Goal: Find specific page/section: Find specific page/section

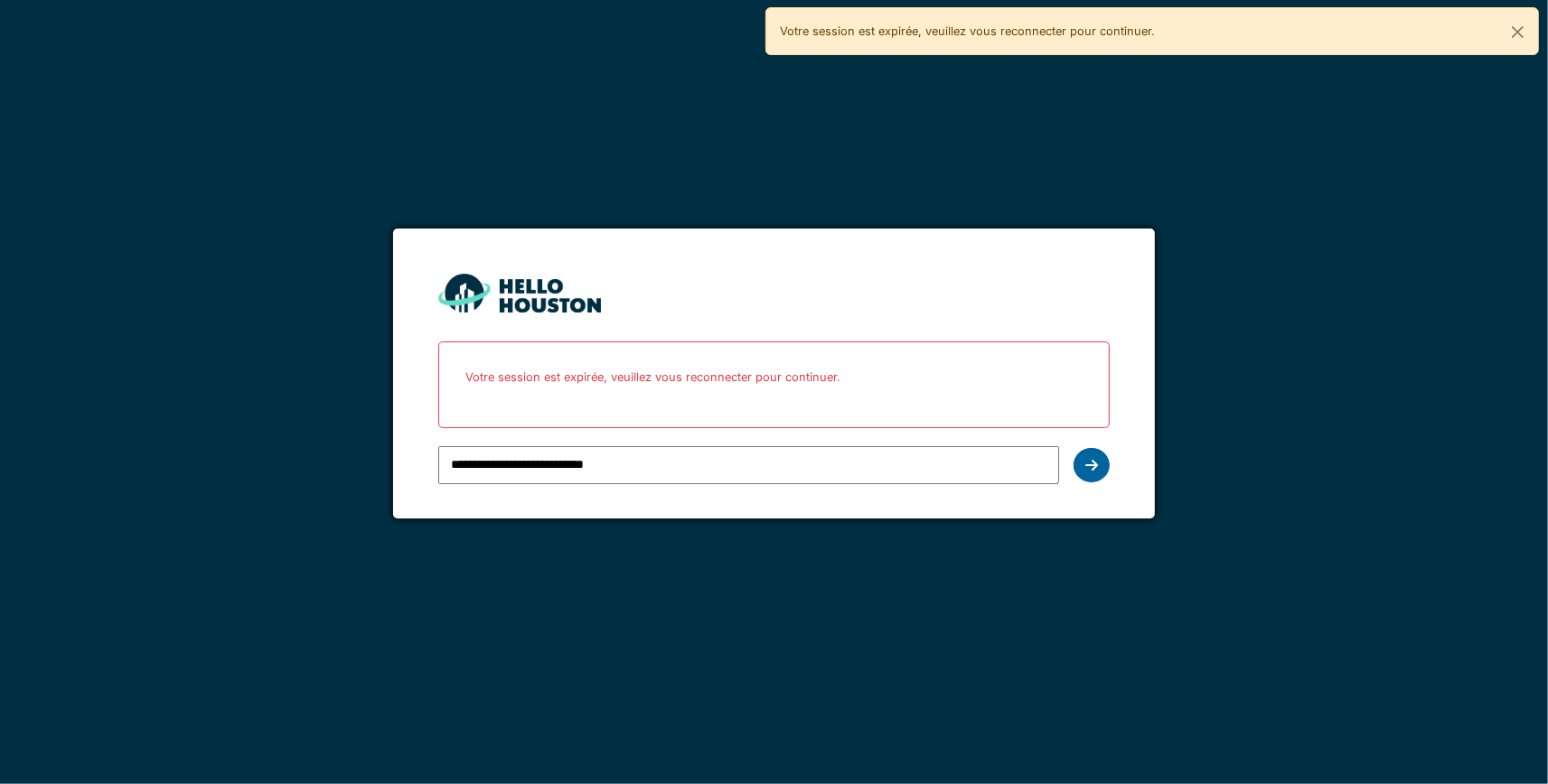
click at [1086, 459] on icon at bounding box center [1092, 465] width 13 height 15
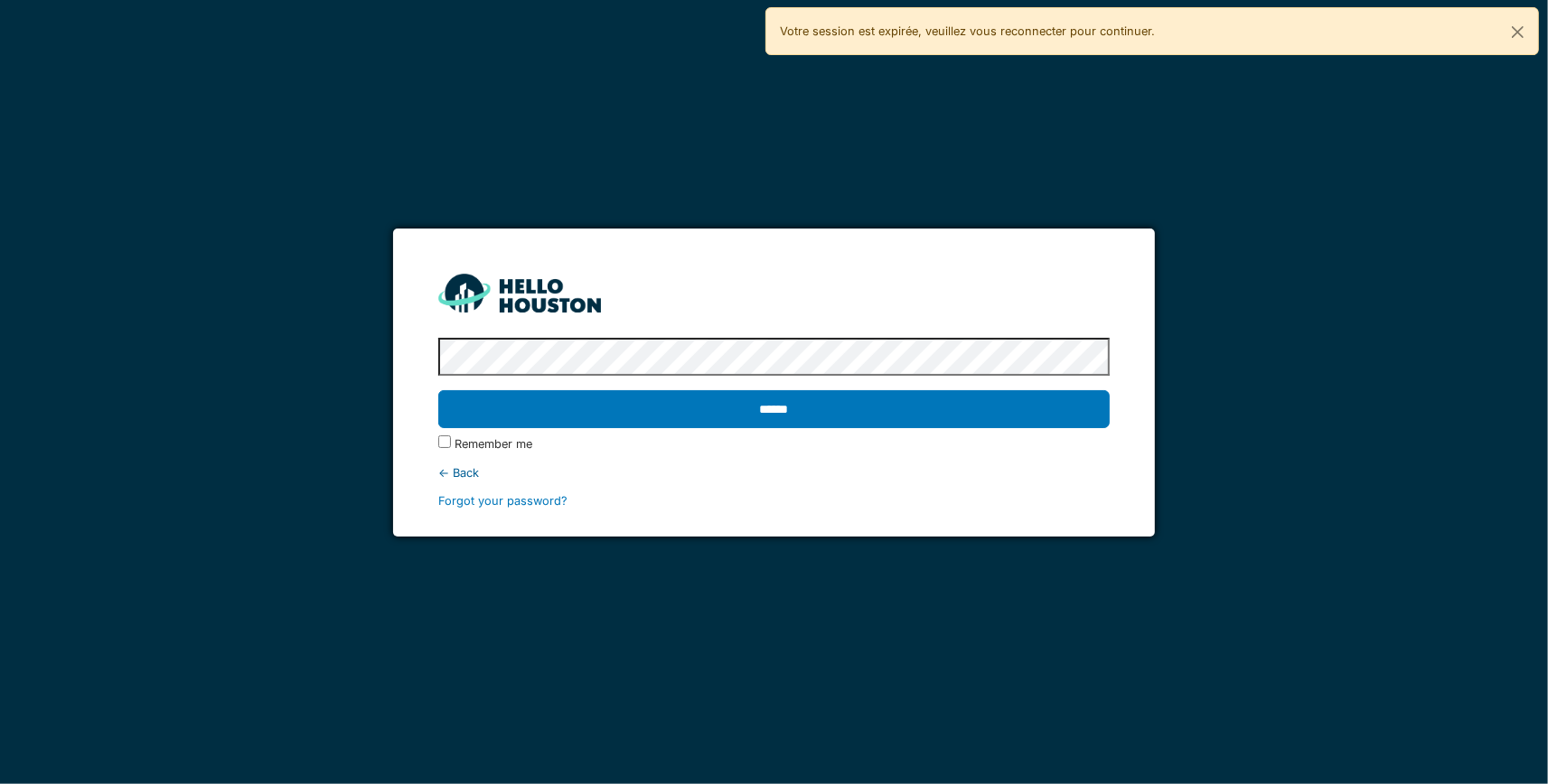
click at [1049, 437] on div "Remember me" at bounding box center [774, 444] width 672 height 17
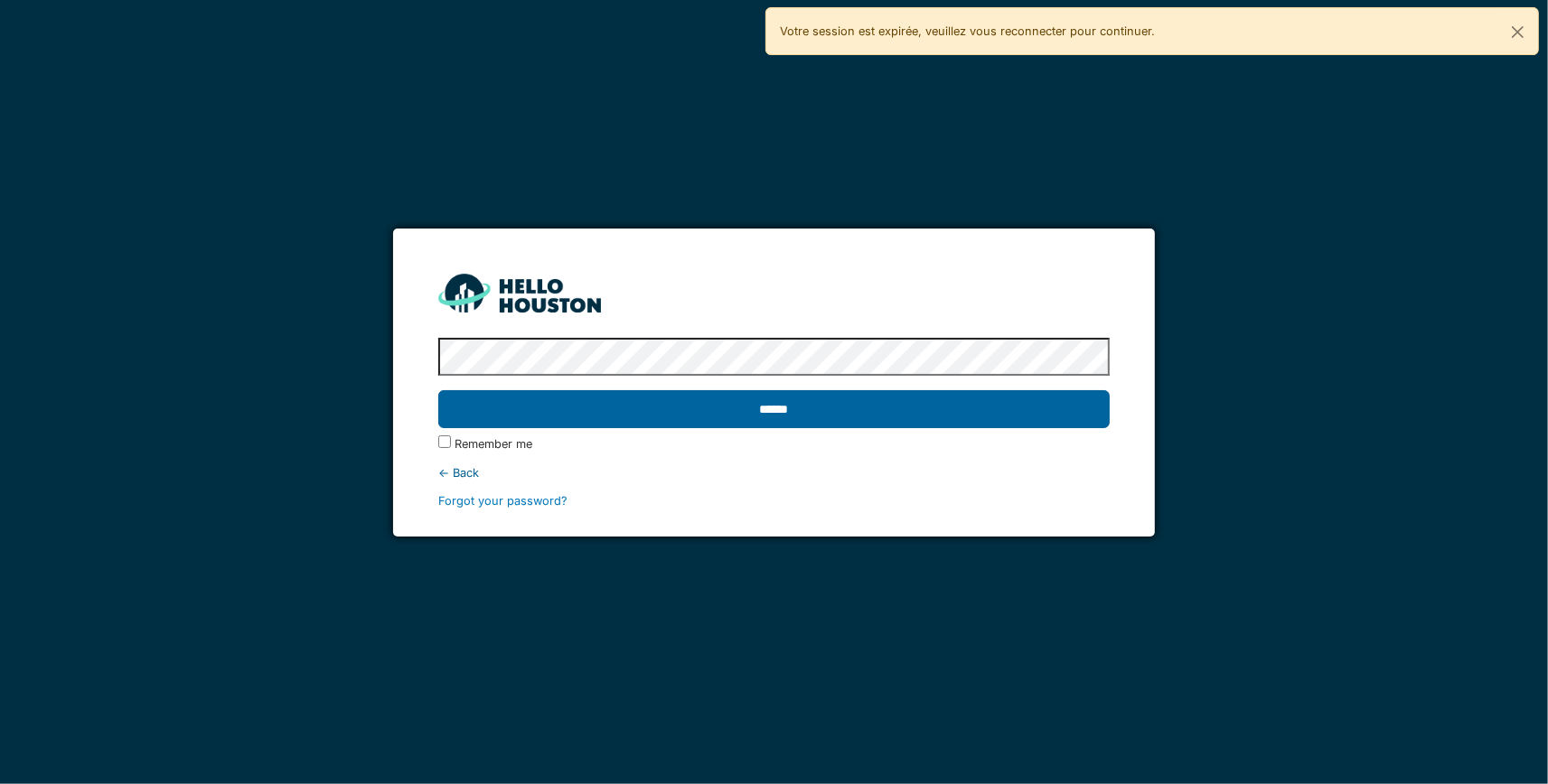
click at [771, 402] on input "******" at bounding box center [774, 409] width 672 height 38
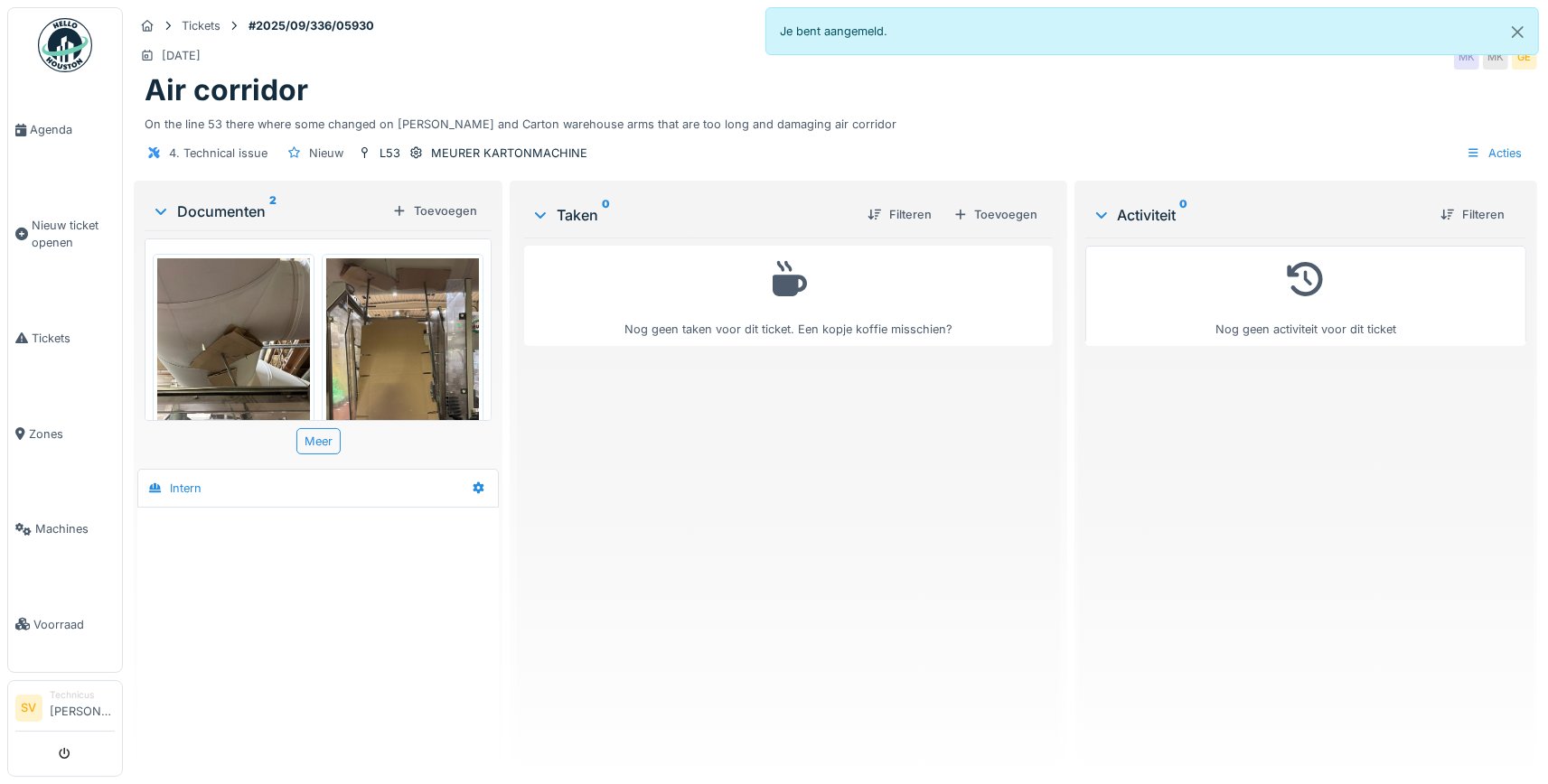
click at [229, 322] on img at bounding box center [233, 359] width 152 height 203
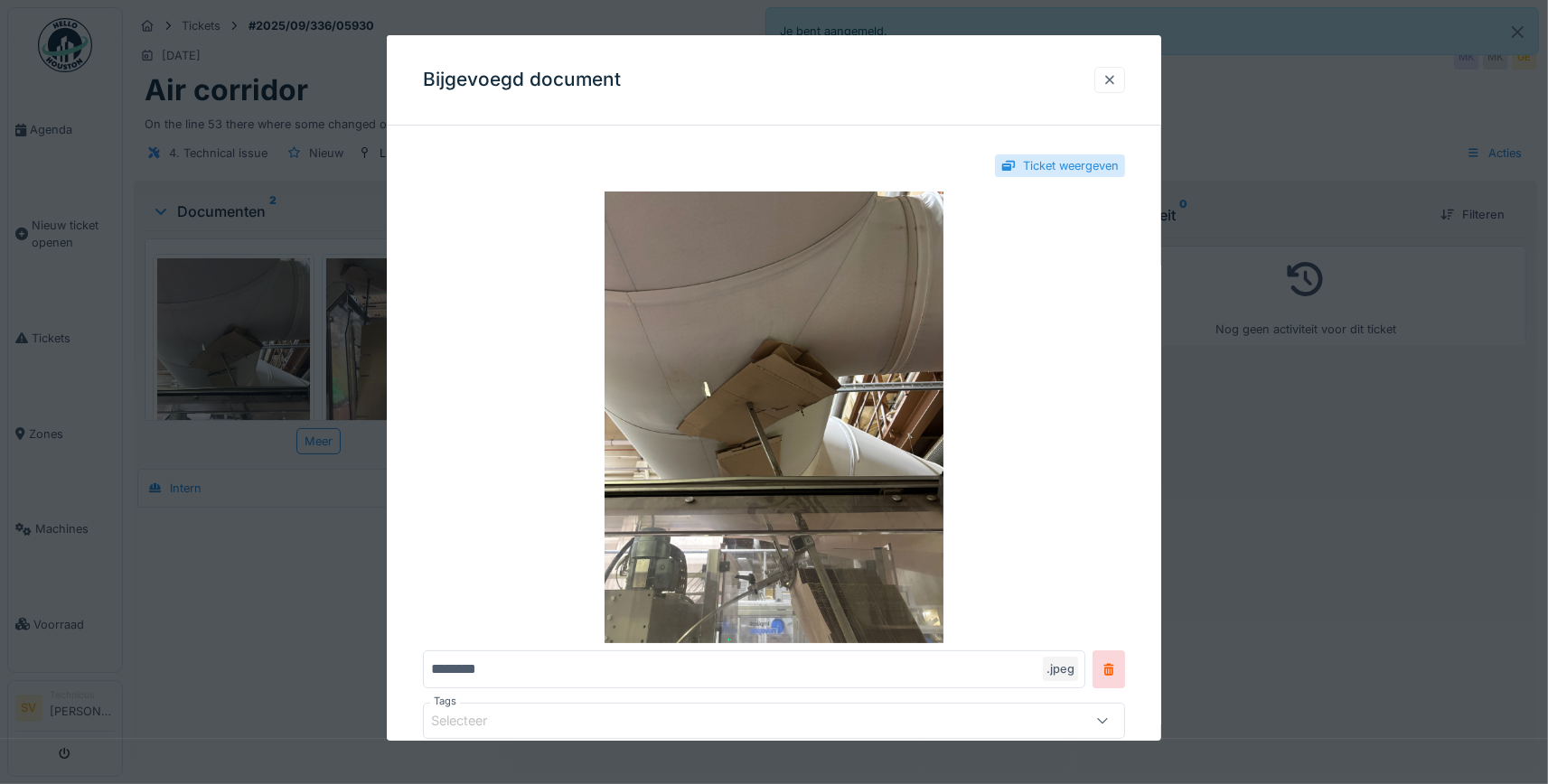
click at [1104, 84] on div at bounding box center [1110, 79] width 15 height 17
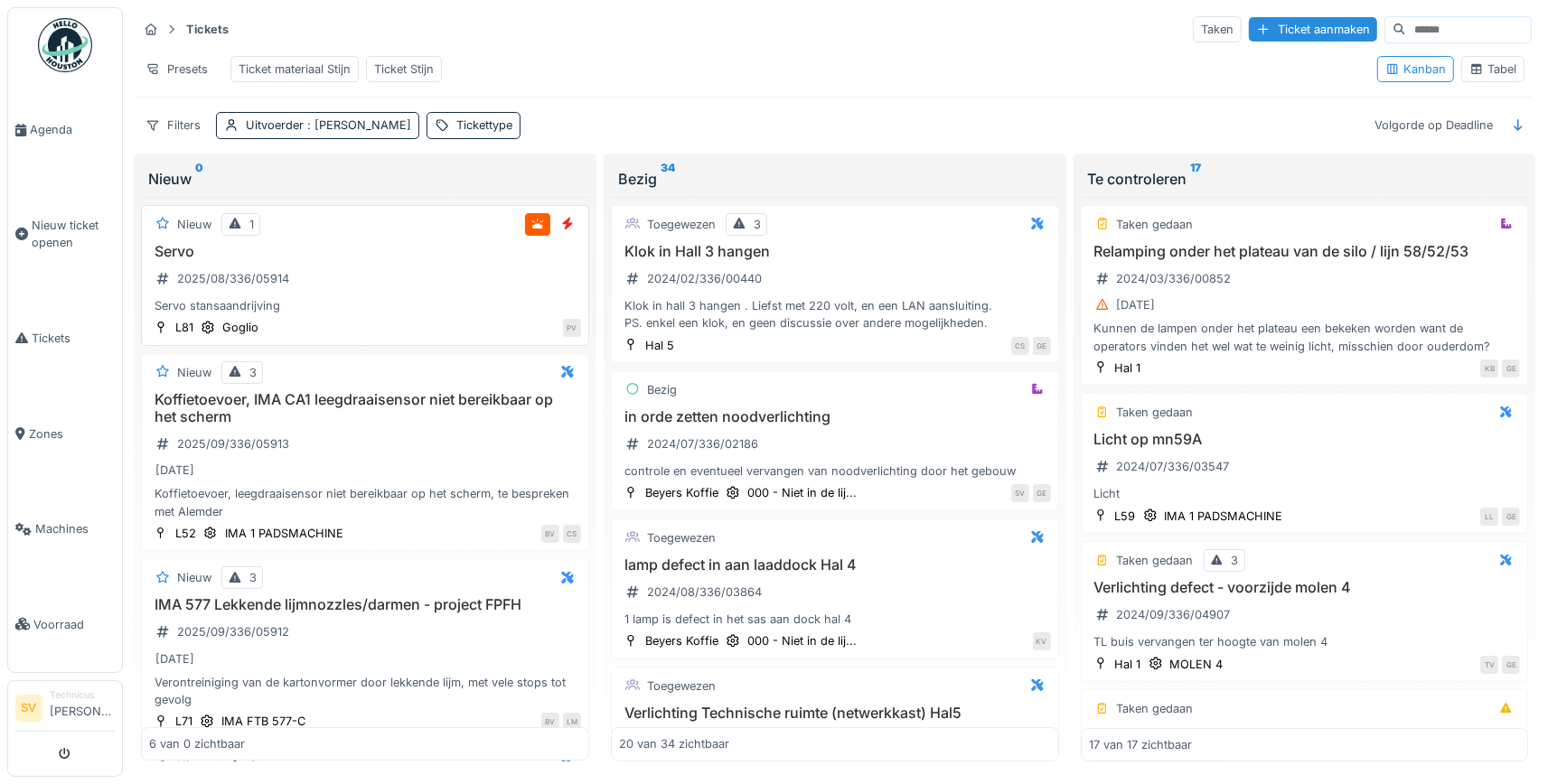
click at [174, 246] on h3 "Servo" at bounding box center [365, 252] width 432 height 17
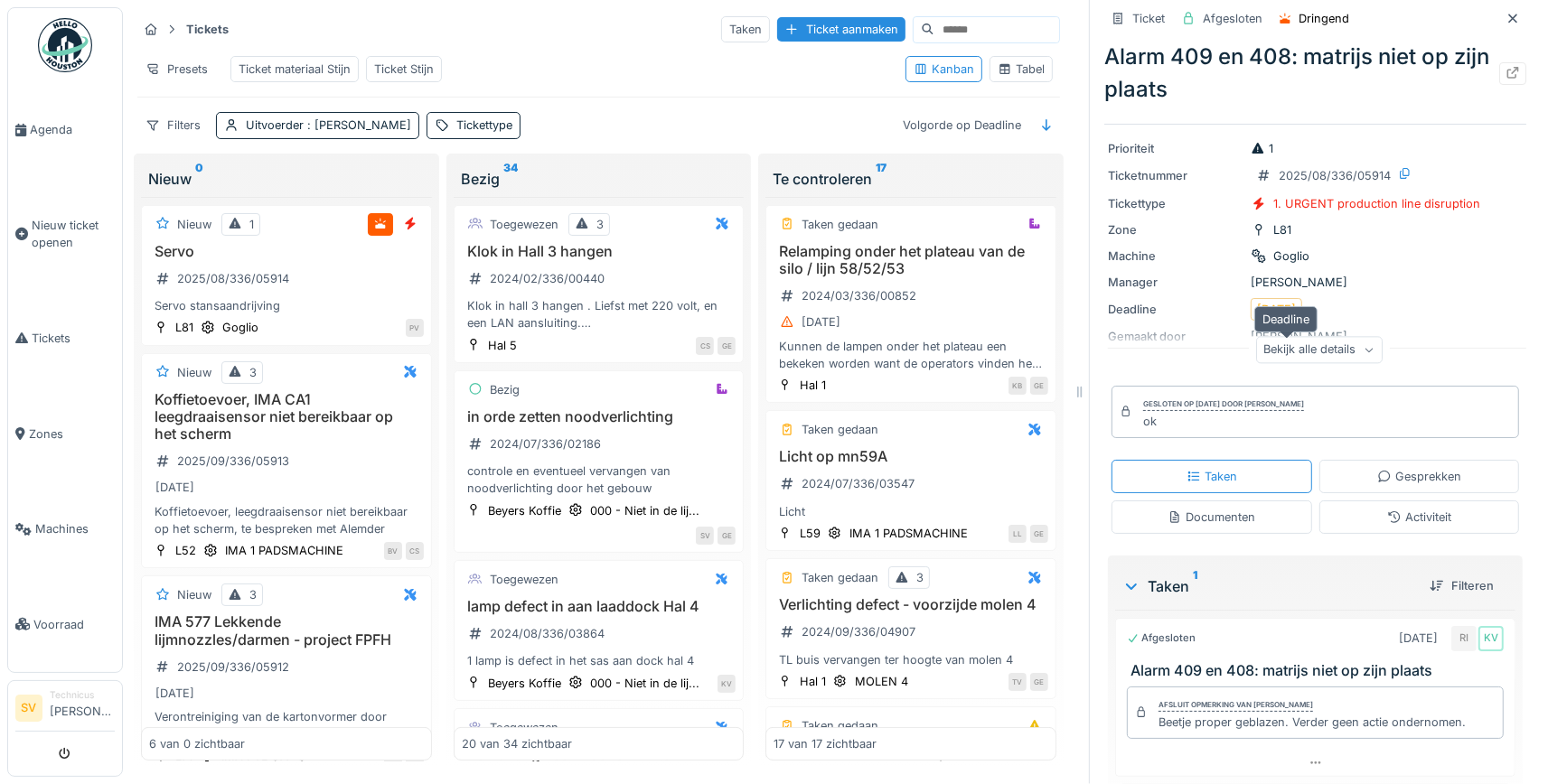
scroll to position [124, 0]
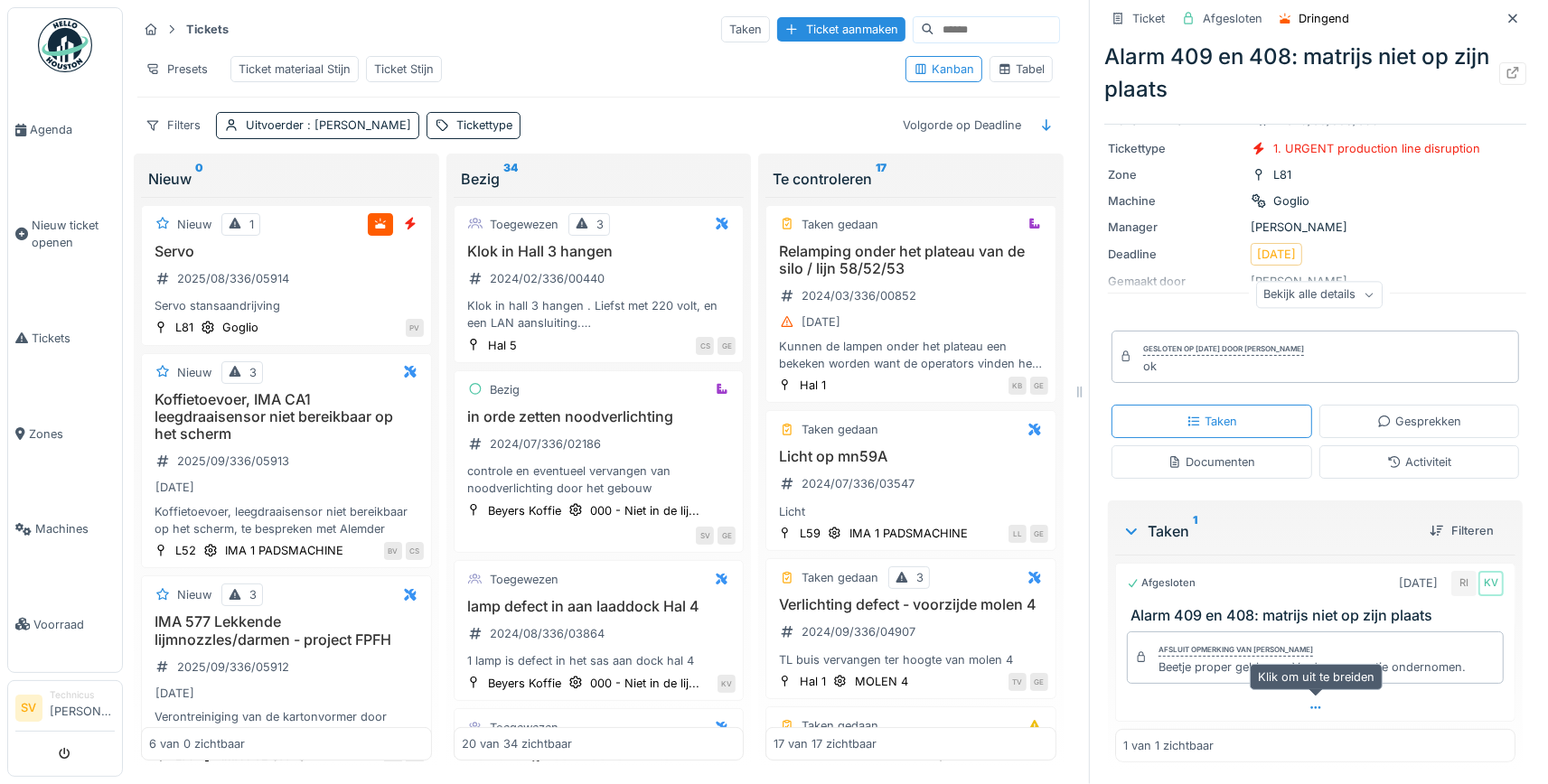
click at [1308, 704] on div at bounding box center [1315, 707] width 399 height 26
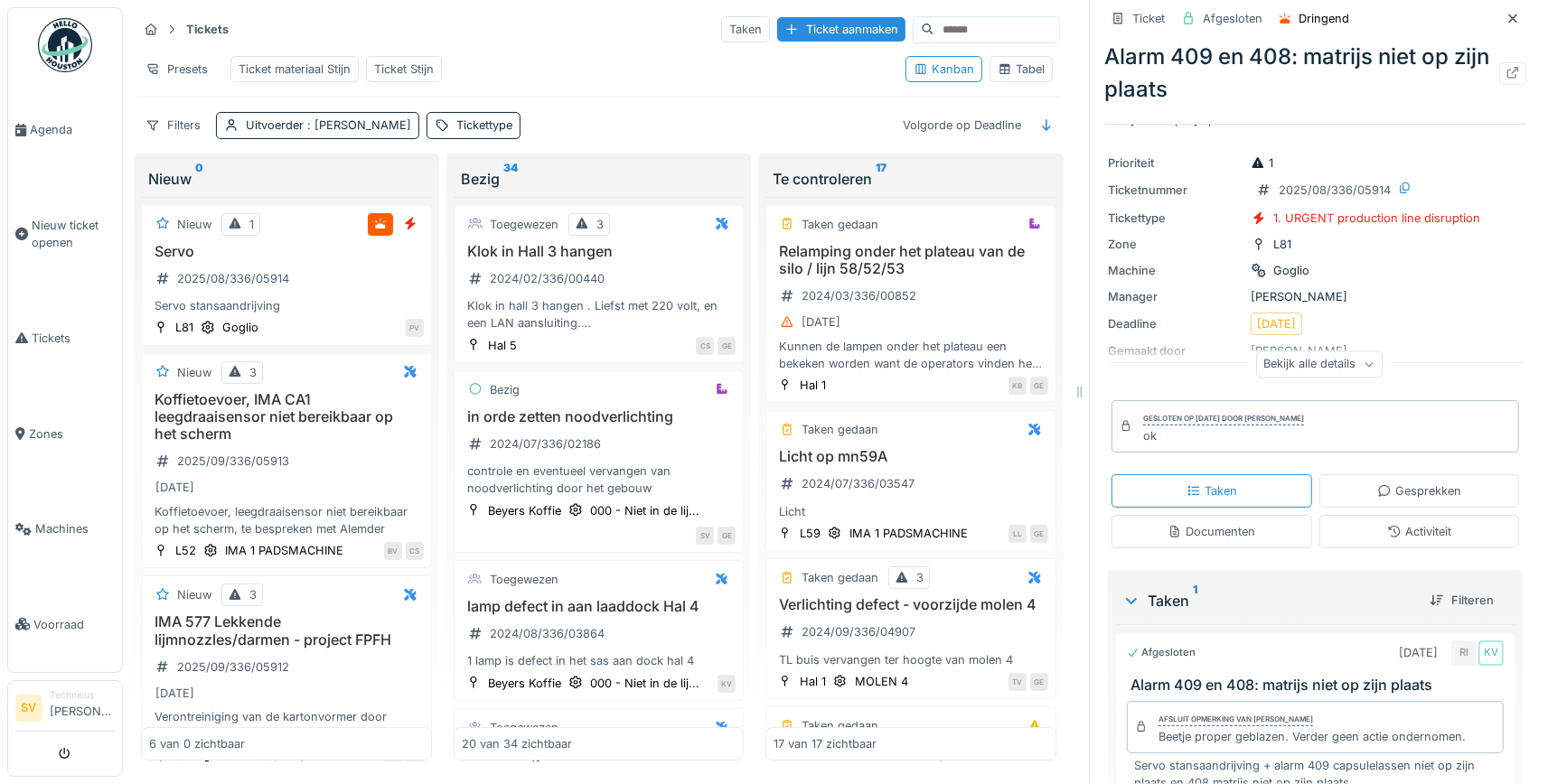
scroll to position [0, 0]
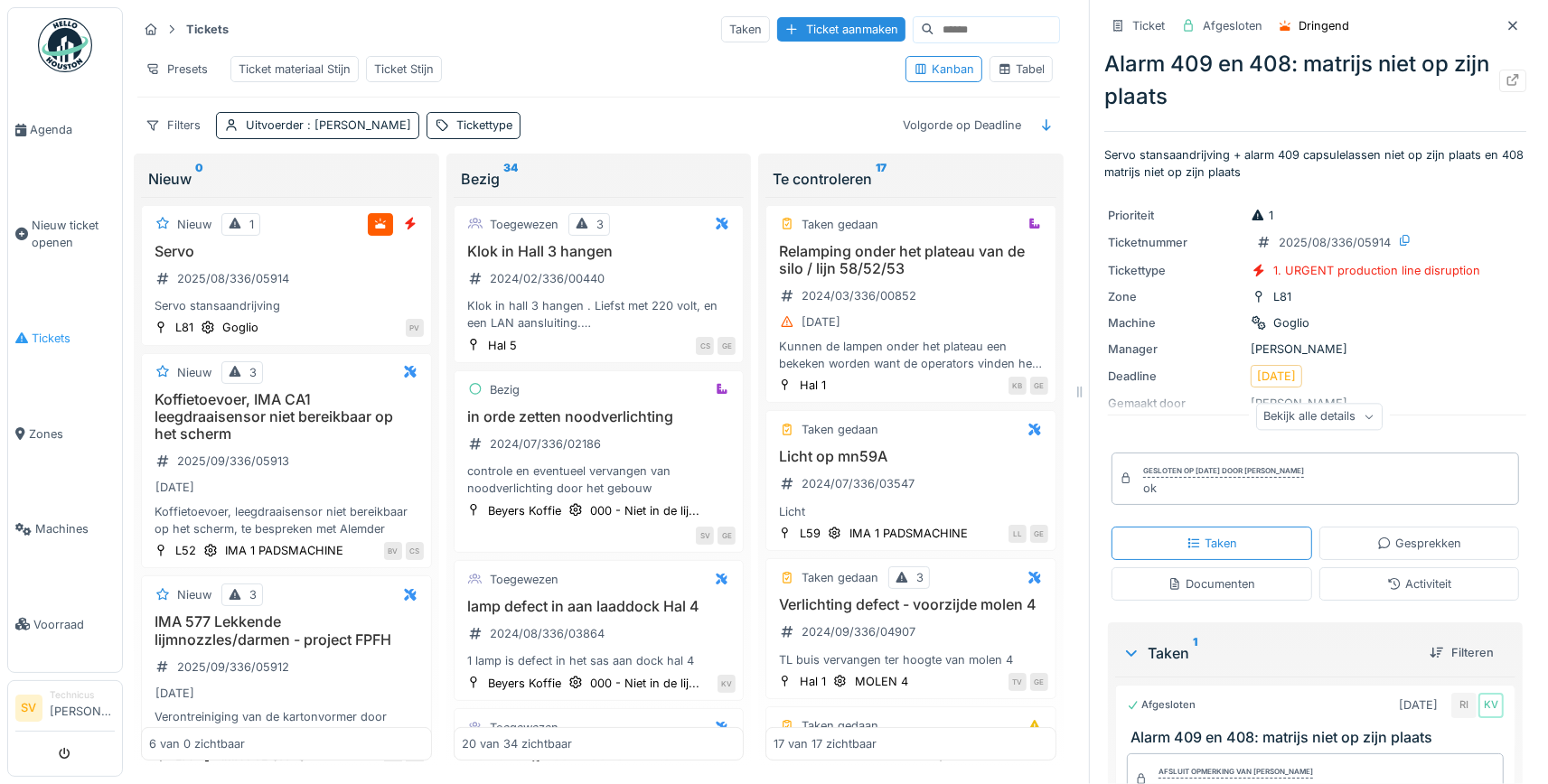
click at [43, 330] on span "Tickets" at bounding box center [73, 338] width 83 height 17
